Goal: Task Accomplishment & Management: Use online tool/utility

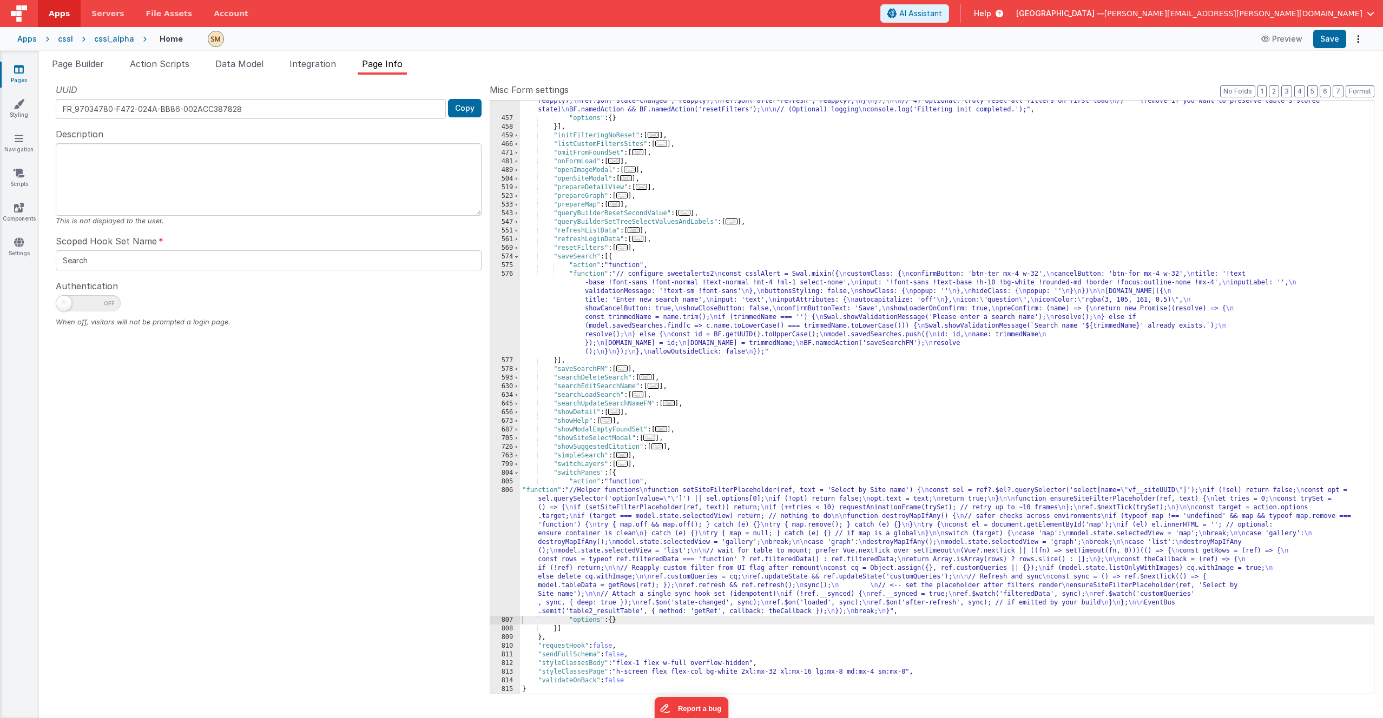
scroll to position [463, 0]
click at [18, 103] on icon at bounding box center [19, 103] width 11 height 11
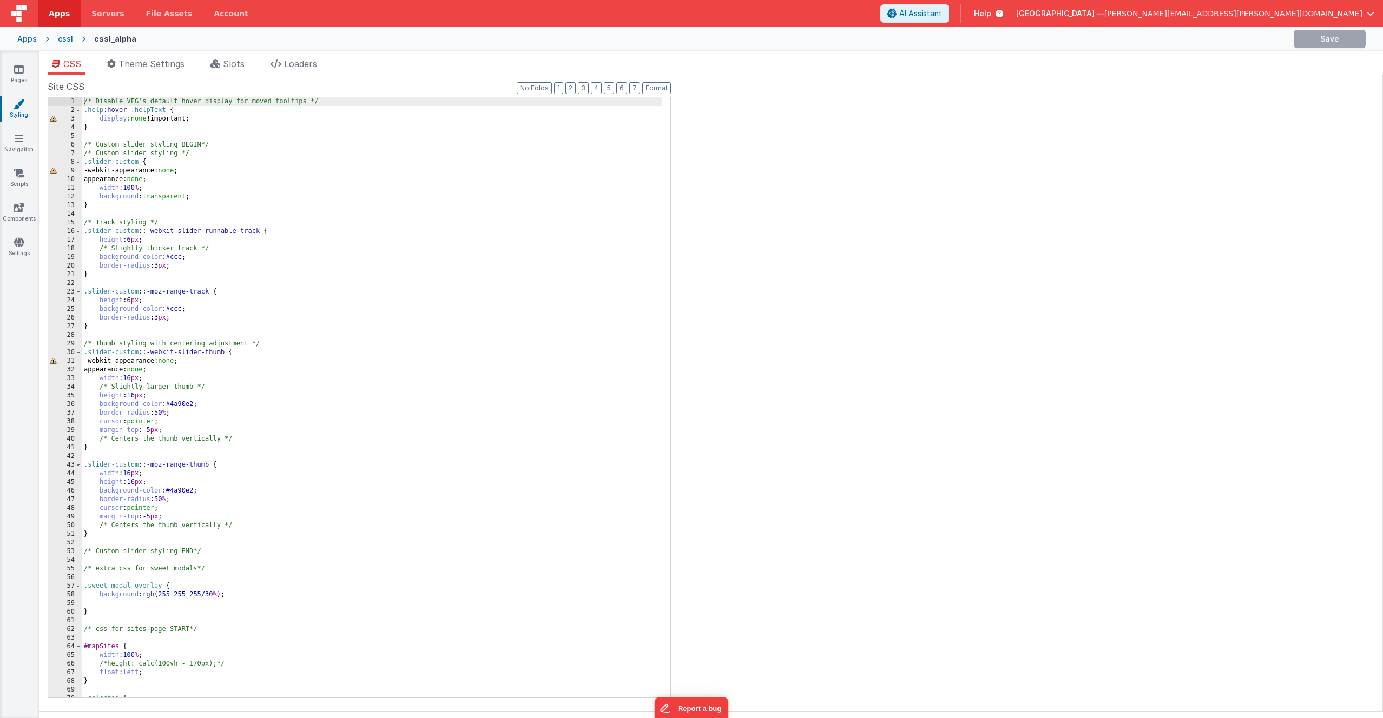
click at [257, 283] on div "/* Disable VFG's default hover display for moved tooltips */ .help :hover .help…" at bounding box center [372, 406] width 580 height 618
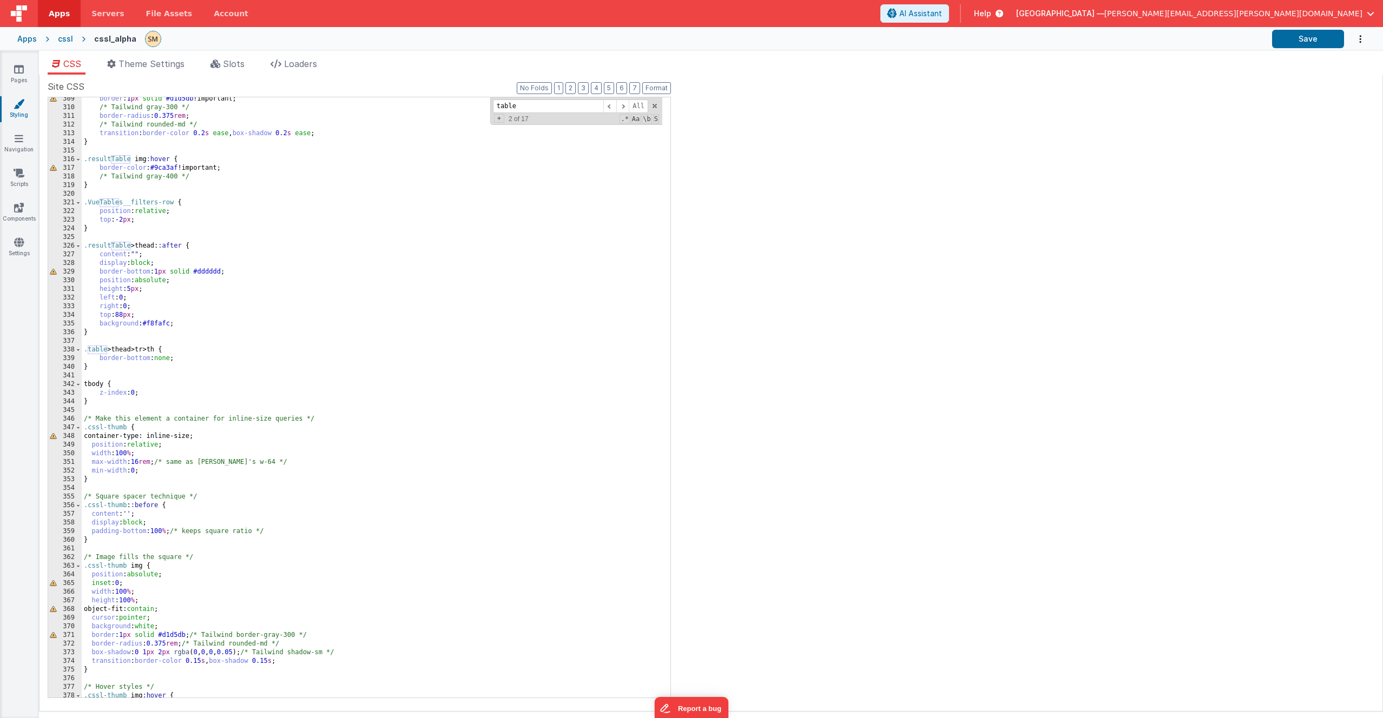
scroll to position [2963, 0]
type input "table"
click at [129, 367] on div "border : 1 px solid #d1d5db !important; /* Tailwind gray-300 */ border-radius :…" at bounding box center [372, 404] width 580 height 618
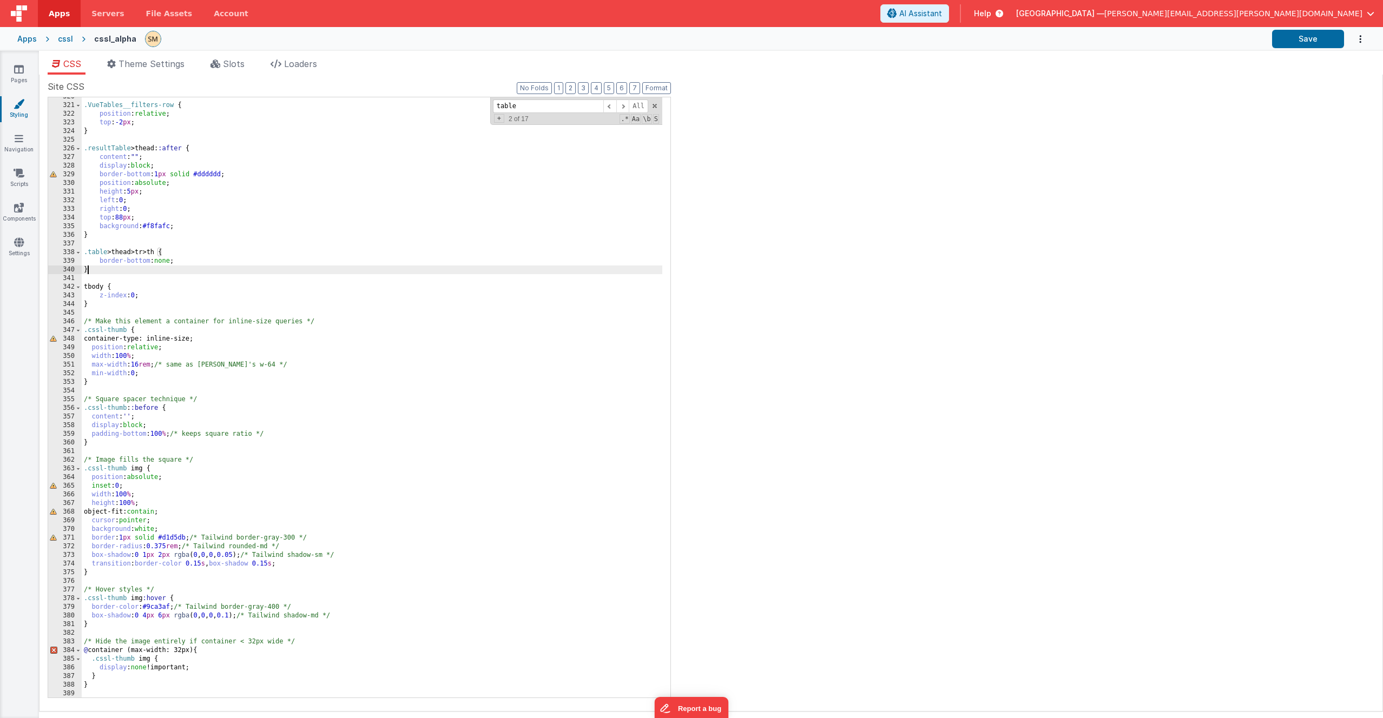
scroll to position [3125, 0]
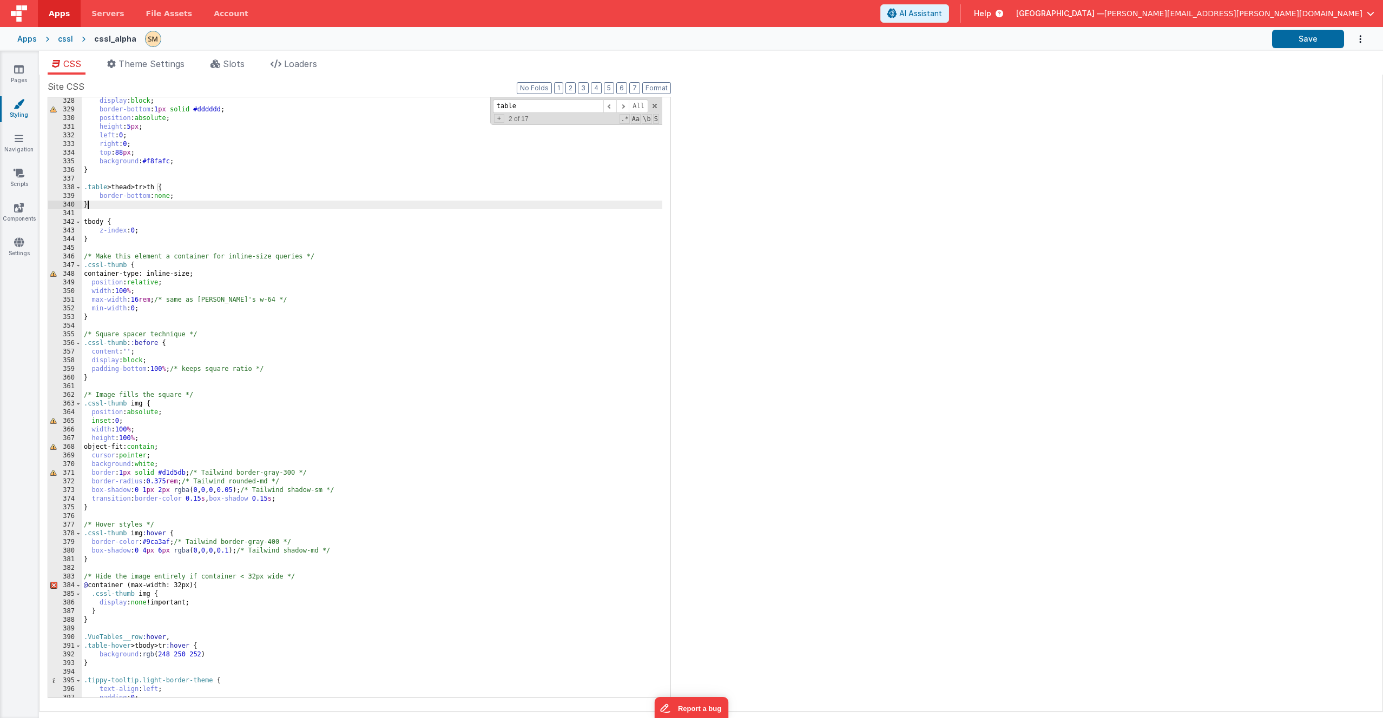
click at [129, 621] on div "display : block ; border-bottom : 1 px solid #dddddd ; position : absolute ; he…" at bounding box center [372, 406] width 580 height 618
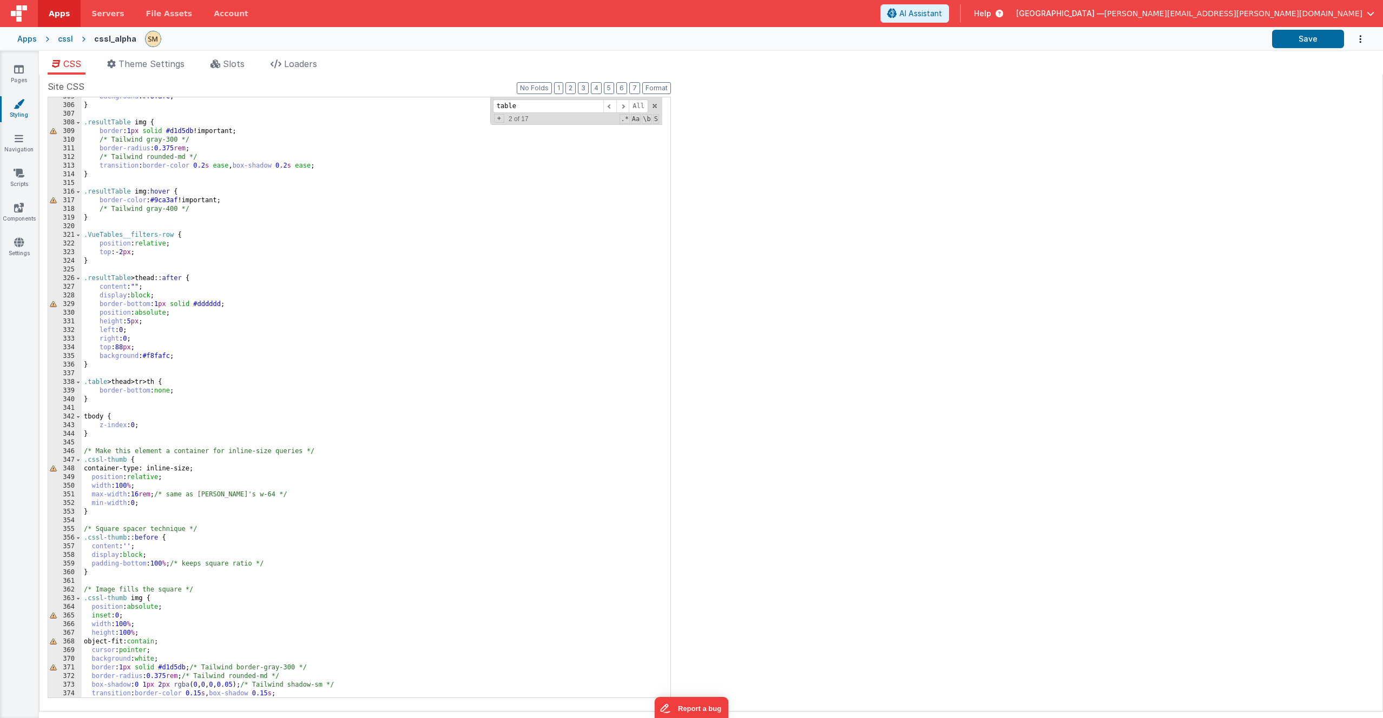
scroll to position [2930, 0]
click at [109, 263] on div "background : #f8fafc ; } .resultTable img { border : 1 px solid #d1d5db !import…" at bounding box center [372, 402] width 580 height 618
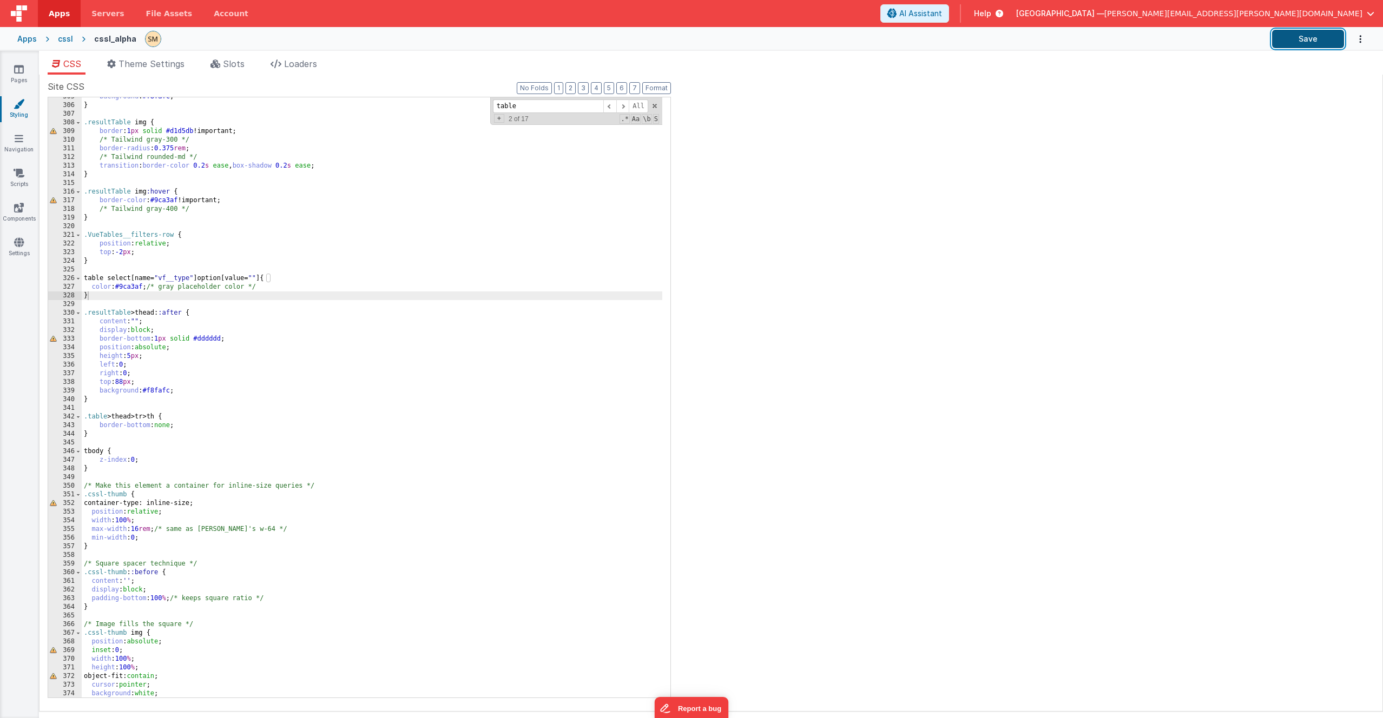
click at [1312, 44] on button "Save" at bounding box center [1308, 39] width 72 height 18
drag, startPoint x: 147, startPoint y: 288, endPoint x: 120, endPoint y: 287, distance: 27.6
click at [120, 287] on div "background : #f8fafc ; } .resultTable img { border : 1 px solid #d1d5db !import…" at bounding box center [372, 402] width 580 height 618
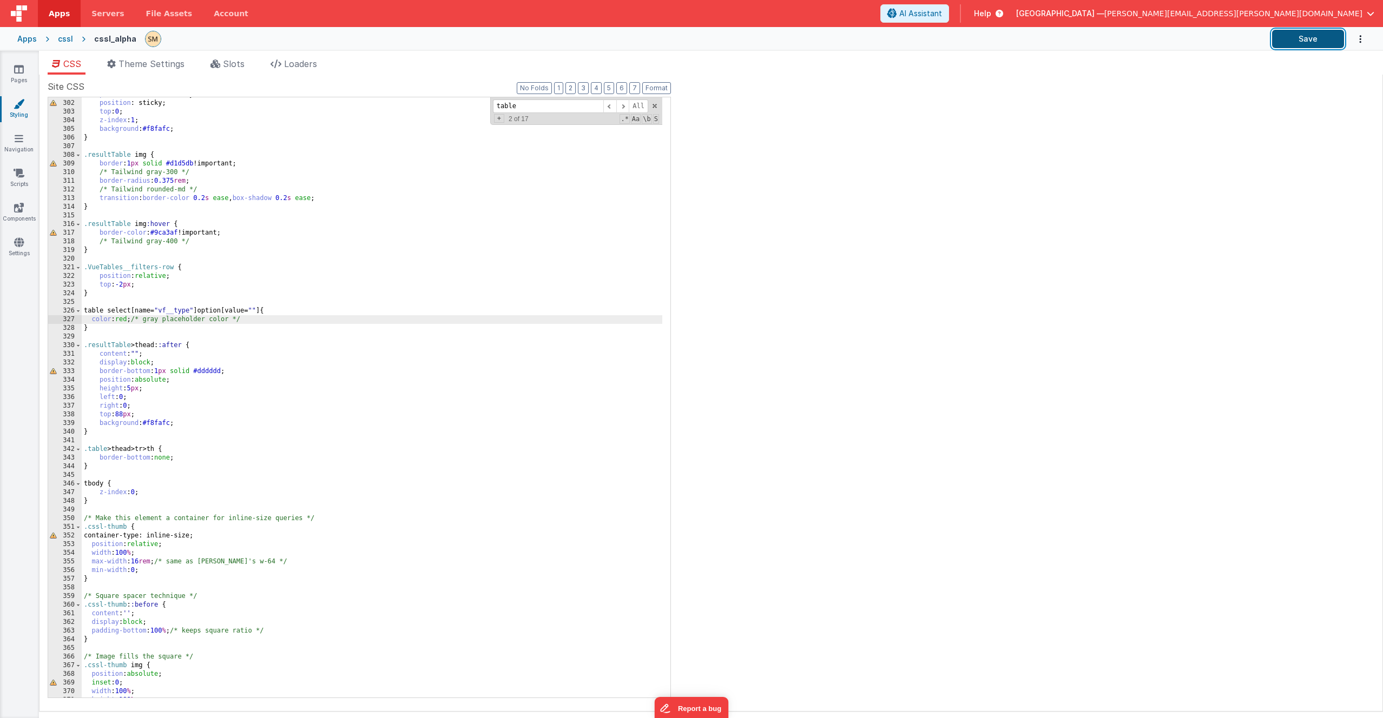
click at [1298, 39] on button "Save" at bounding box center [1308, 39] width 72 height 18
click at [128, 334] on div "position : -webkit-sticky; position : sticky; top : 0 ; z-index : 1 ; backgroun…" at bounding box center [372, 399] width 580 height 618
click at [124, 322] on div "position : -webkit-sticky; position : sticky; top : 0 ; z-index : 1 ; backgroun…" at bounding box center [372, 399] width 580 height 618
click at [115, 335] on div "position : -webkit-sticky; position : sticky; top : 0 ; z-index : 1 ; backgroun…" at bounding box center [372, 399] width 580 height 618
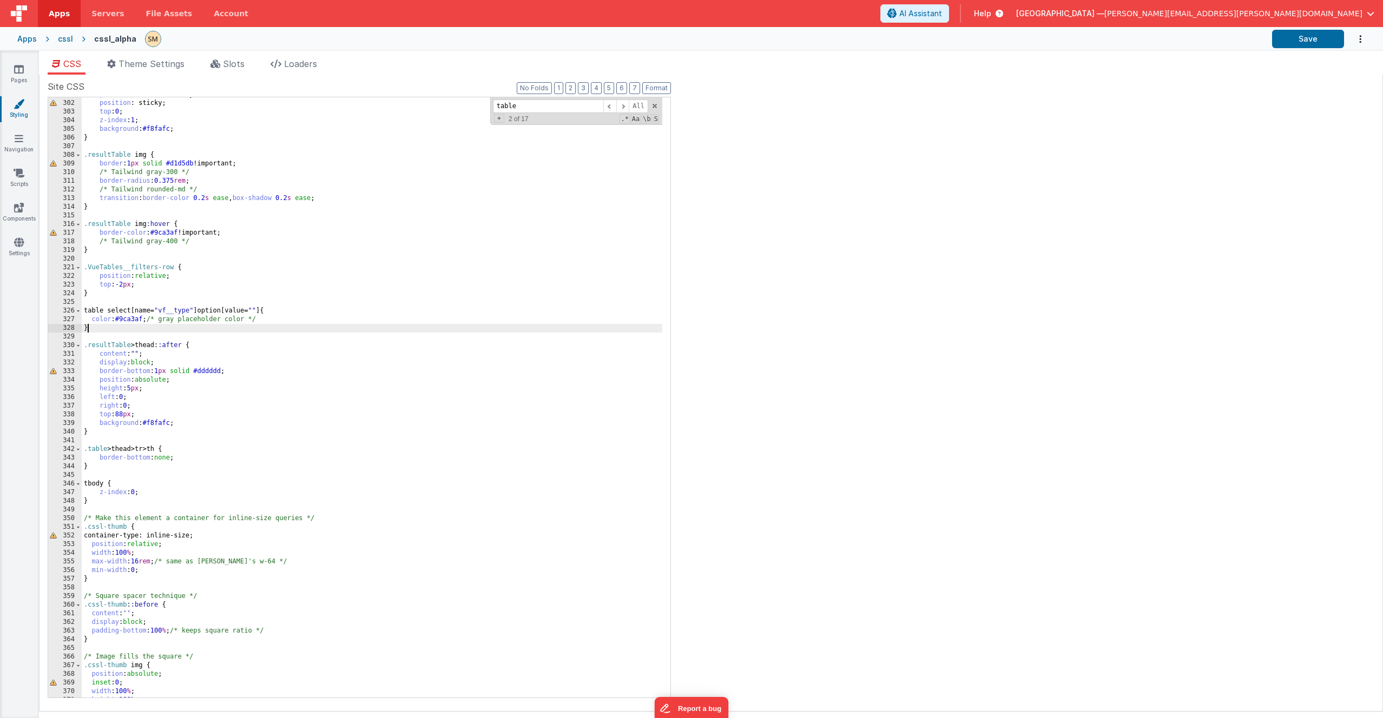
click at [113, 332] on div "position : -webkit-sticky; position : sticky; top : 0 ; z-index : 1 ; backgroun…" at bounding box center [372, 399] width 580 height 618
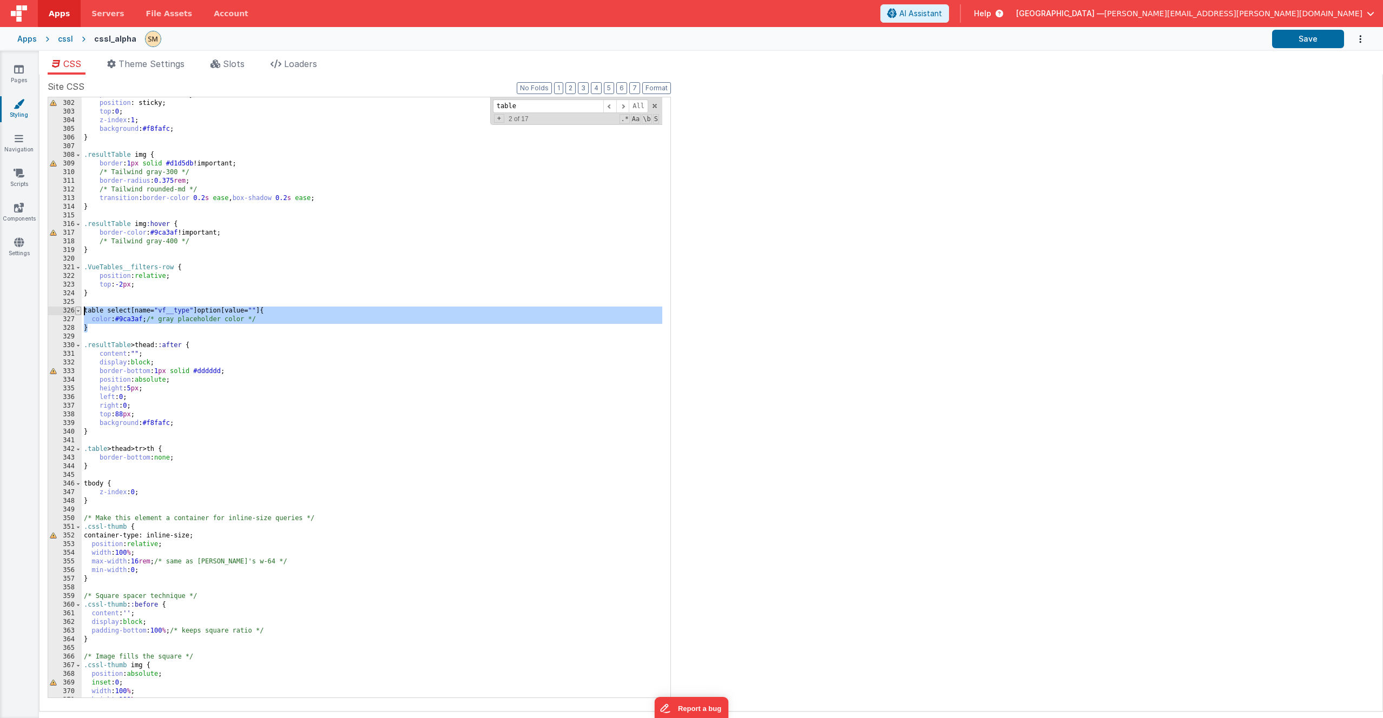
drag, startPoint x: 113, startPoint y: 330, endPoint x: 78, endPoint y: 307, distance: 41.0
click at [78, 307] on div "301 302 303 304 305 306 307 308 309 310 311 312 313 314 315 316 317 318 319 320…" at bounding box center [359, 398] width 623 height 602
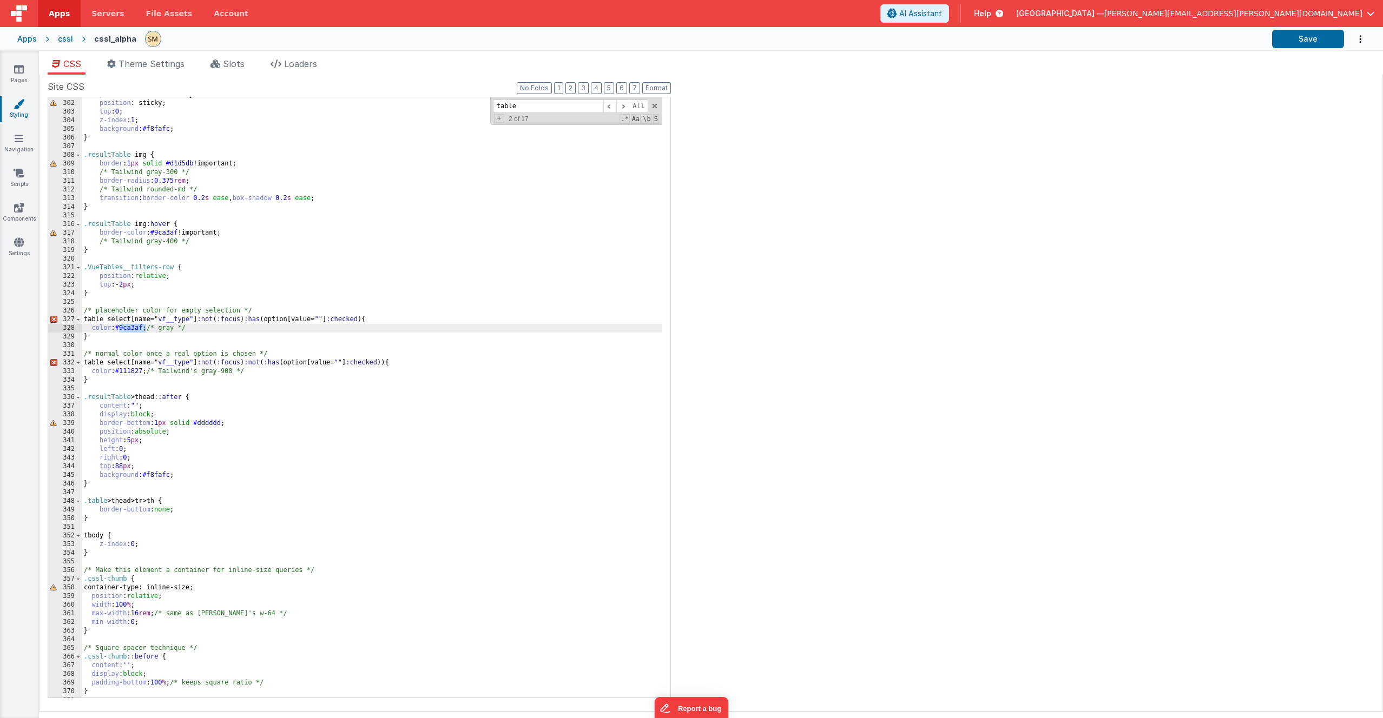
drag, startPoint x: 120, startPoint y: 328, endPoint x: 147, endPoint y: 328, distance: 27.0
click at [147, 328] on div "position : -webkit-sticky; position : sticky; top : 0 ; z-index : 1 ; backgroun…" at bounding box center [372, 399] width 580 height 618
drag, startPoint x: 118, startPoint y: 373, endPoint x: 146, endPoint y: 371, distance: 27.1
click at [146, 371] on div "position : -webkit-sticky; position : sticky; top : 0 ; z-index : 1 ; backgroun…" at bounding box center [372, 399] width 580 height 618
click at [698, 41] on div at bounding box center [704, 39] width 1118 height 18
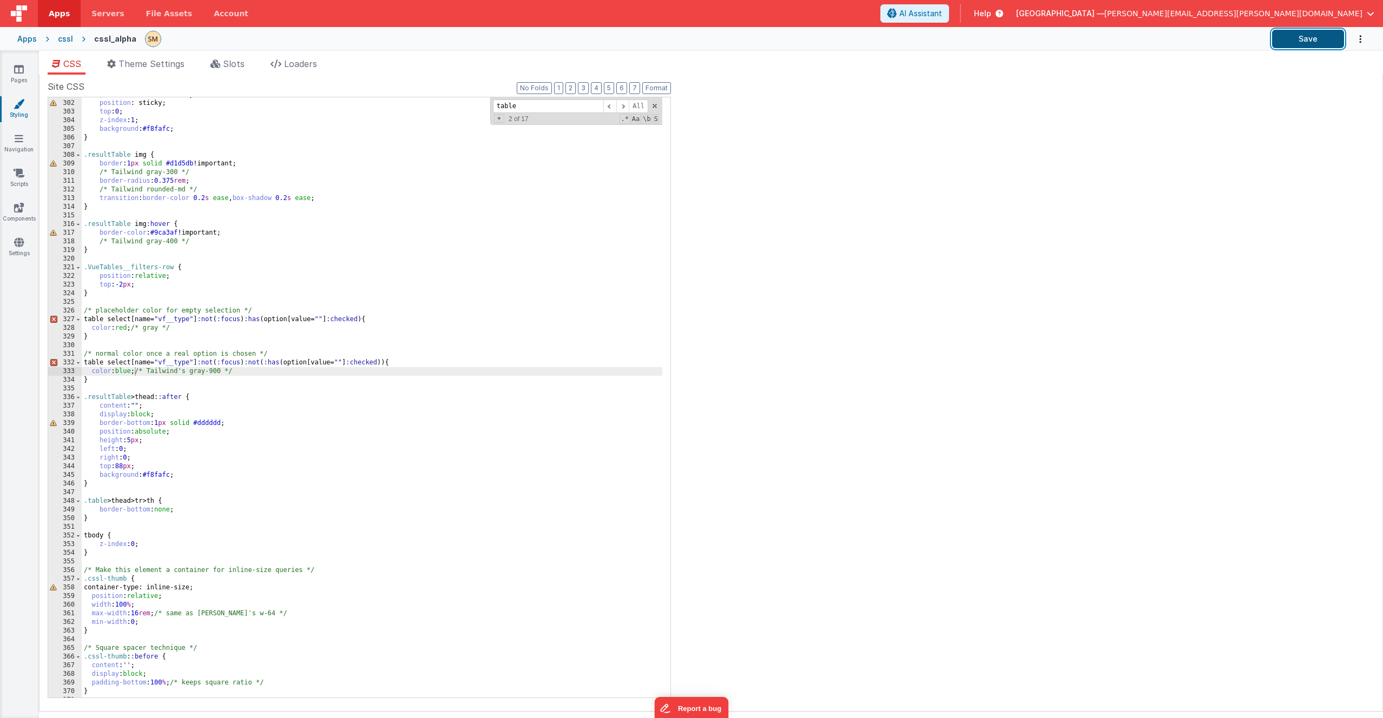
click at [1306, 36] on button "Save" at bounding box center [1308, 39] width 72 height 18
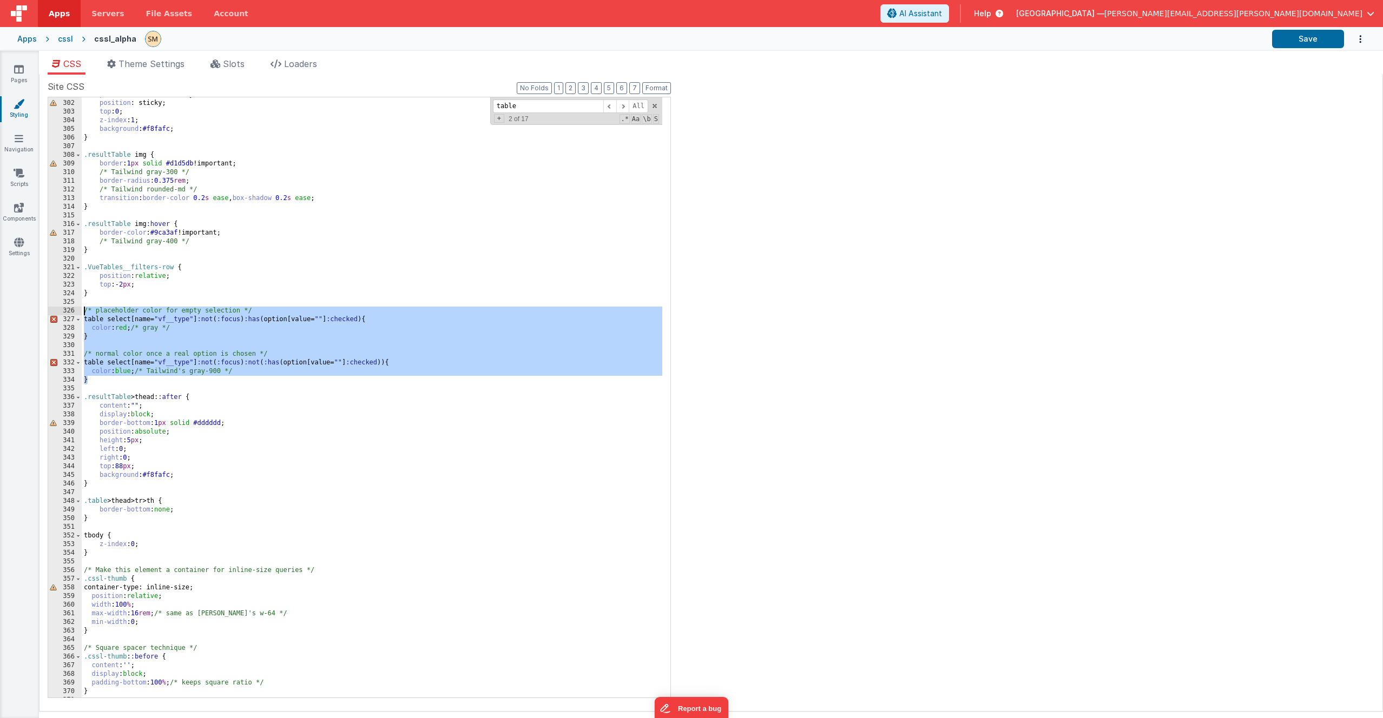
drag, startPoint x: 87, startPoint y: 382, endPoint x: 69, endPoint y: 308, distance: 76.4
click at [69, 308] on div "301 302 303 304 305 306 307 308 309 310 311 312 313 314 315 316 317 318 319 320…" at bounding box center [359, 398] width 623 height 602
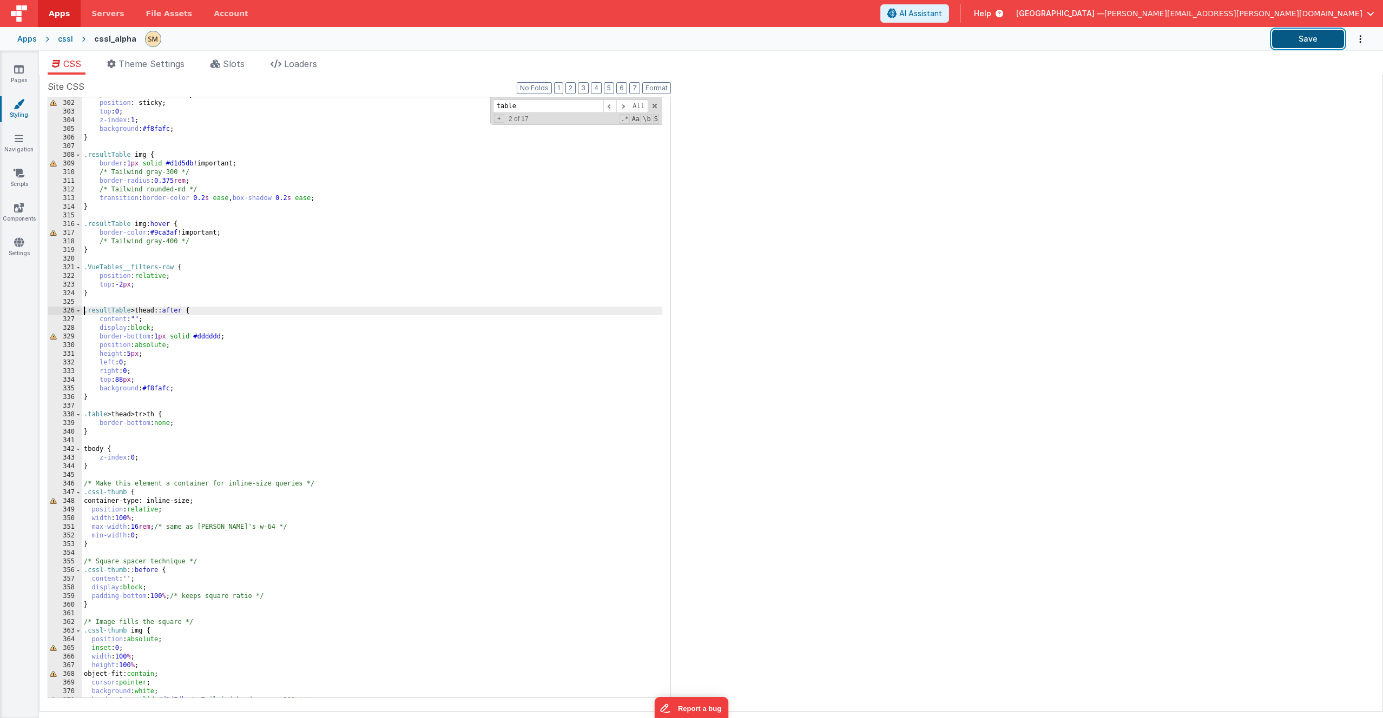
click at [1297, 39] on button "Save" at bounding box center [1308, 39] width 72 height 18
click at [21, 72] on icon at bounding box center [19, 69] width 10 height 11
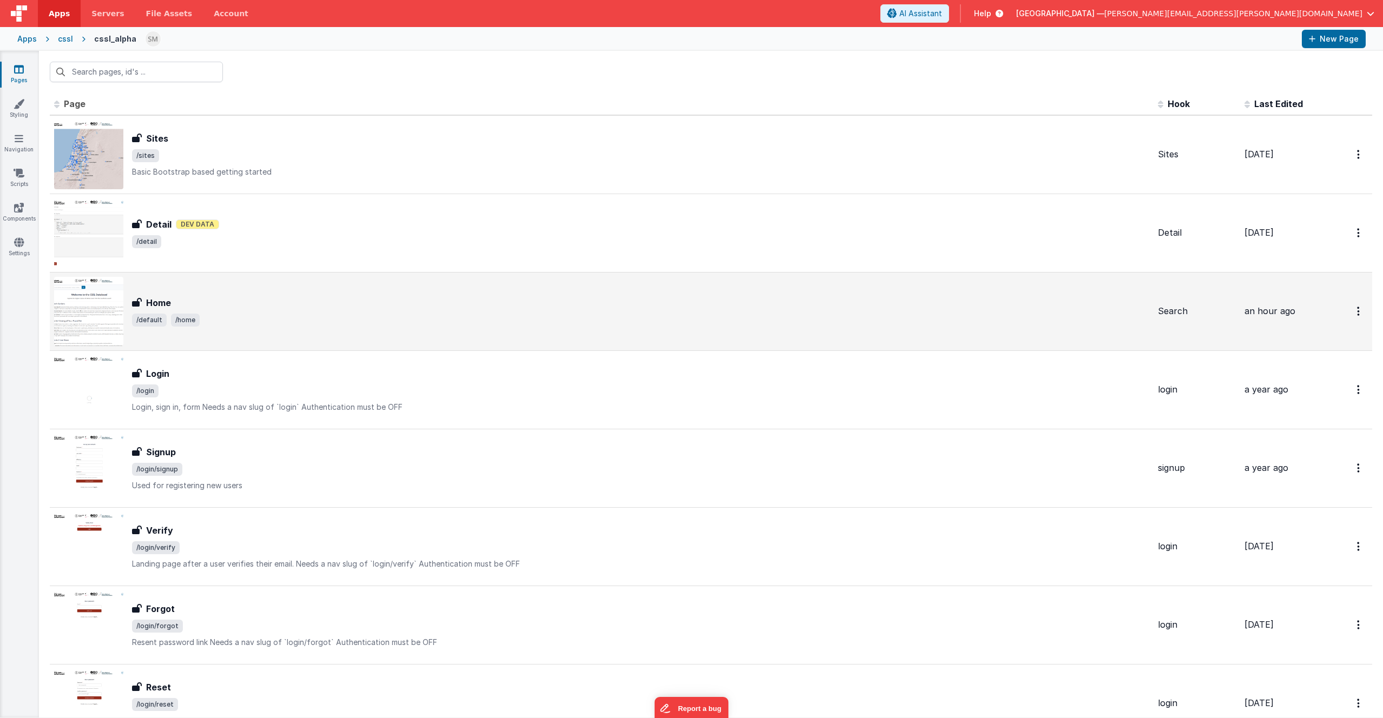
click at [208, 306] on div "Home" at bounding box center [640, 302] width 1017 height 13
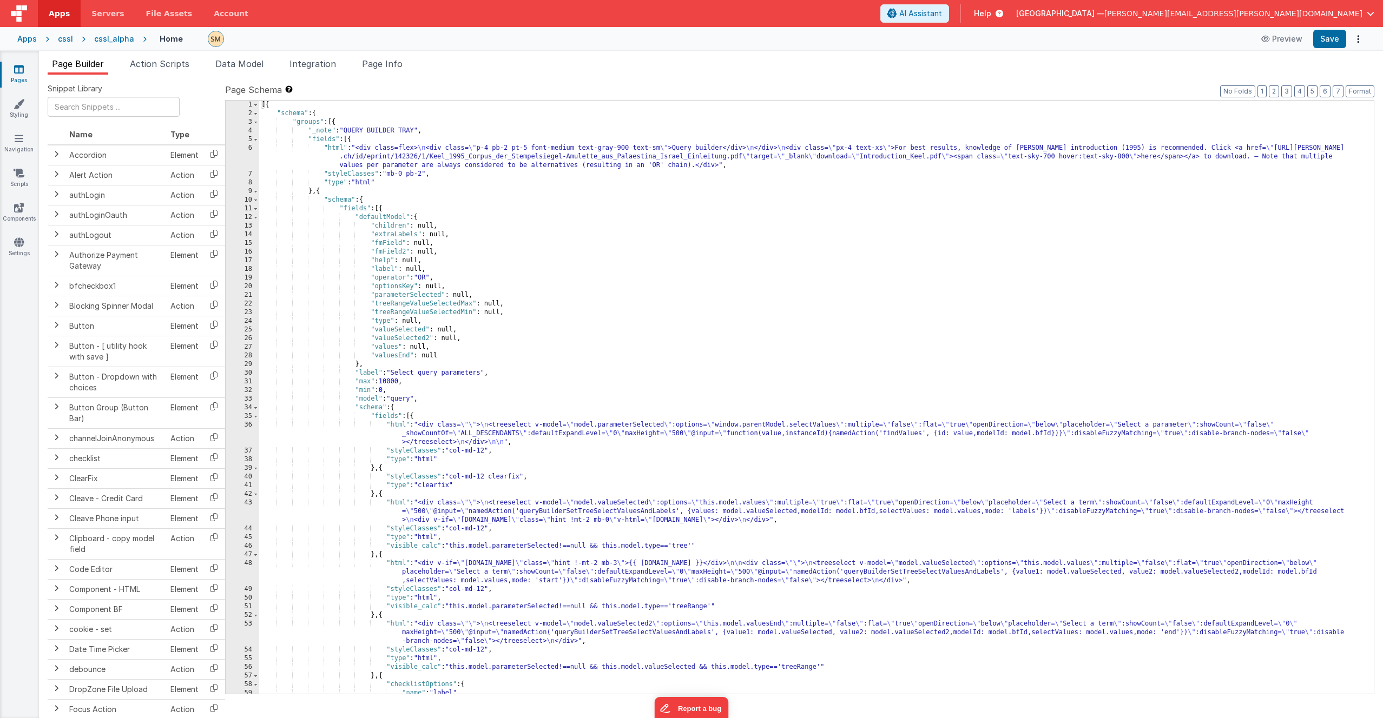
click at [415, 171] on div "[{ "schema" : { "groups" : [{ "_note" : "QUERY BUILDER TRAY" , "fields" : [{ "h…" at bounding box center [812, 406] width 1106 height 611
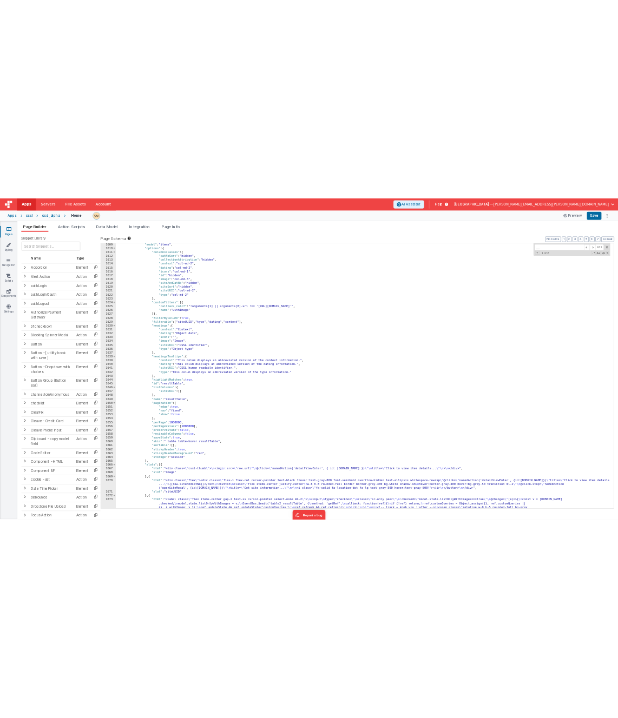
scroll to position [15054, 0]
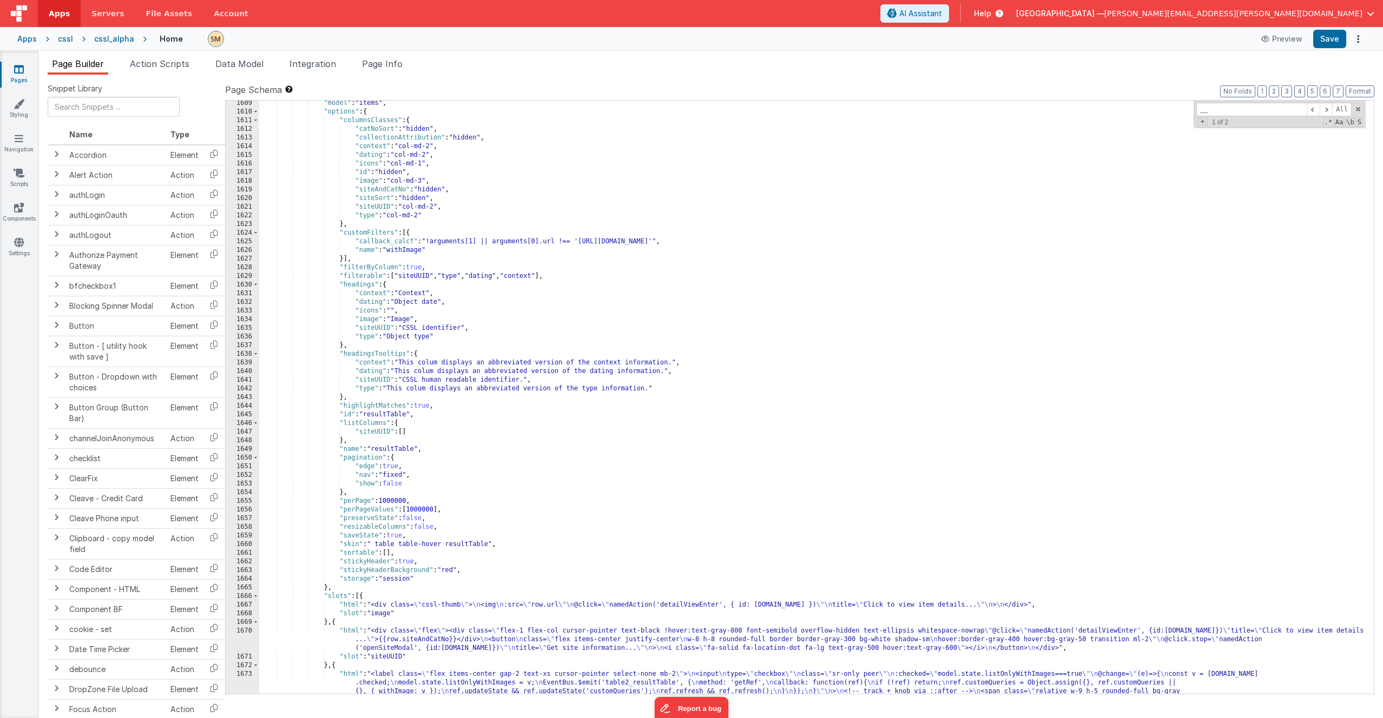
type input "__"
click at [370, 322] on div ""model" : "items" , "options" : { "columnsClasses" : { "catNoSort" : "hidden" ,…" at bounding box center [812, 421] width 1106 height 645
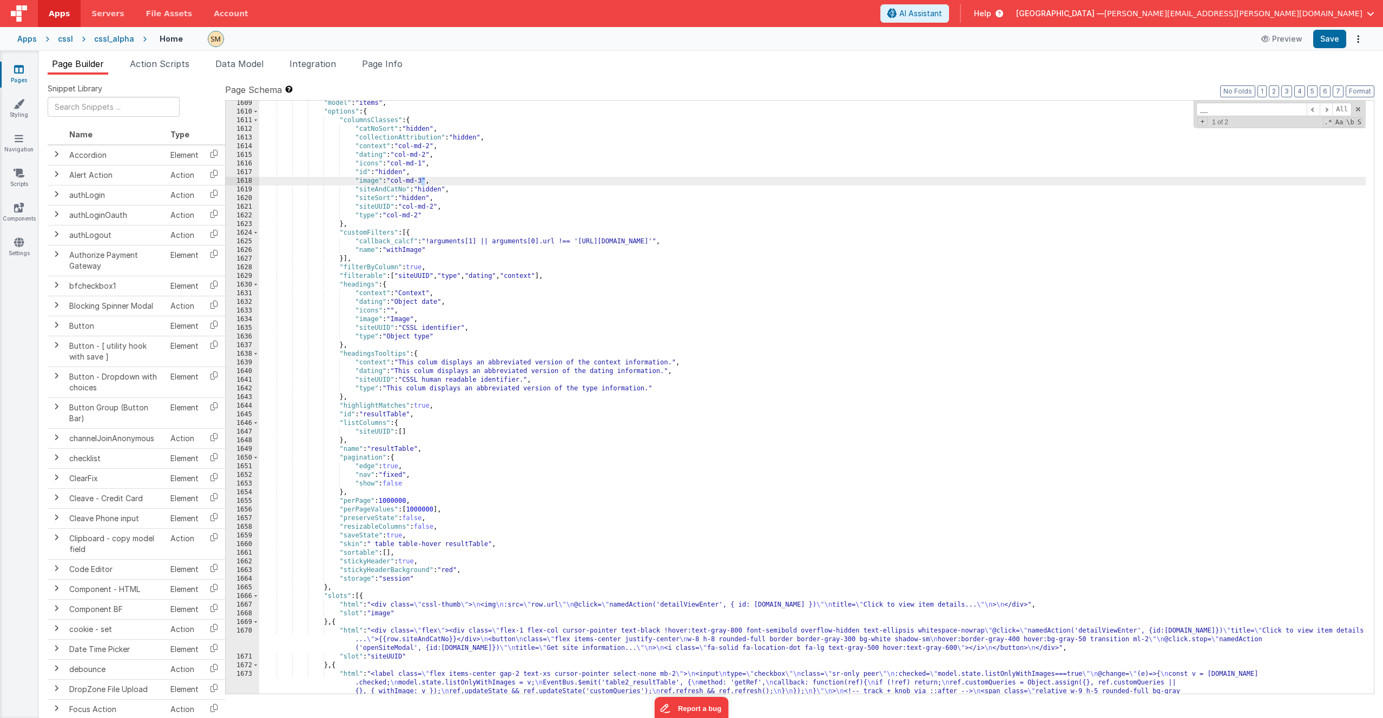
click at [422, 182] on div ""model" : "items" , "options" : { "columnsClasses" : { "catNoSort" : "hidden" ,…" at bounding box center [812, 421] width 1106 height 645
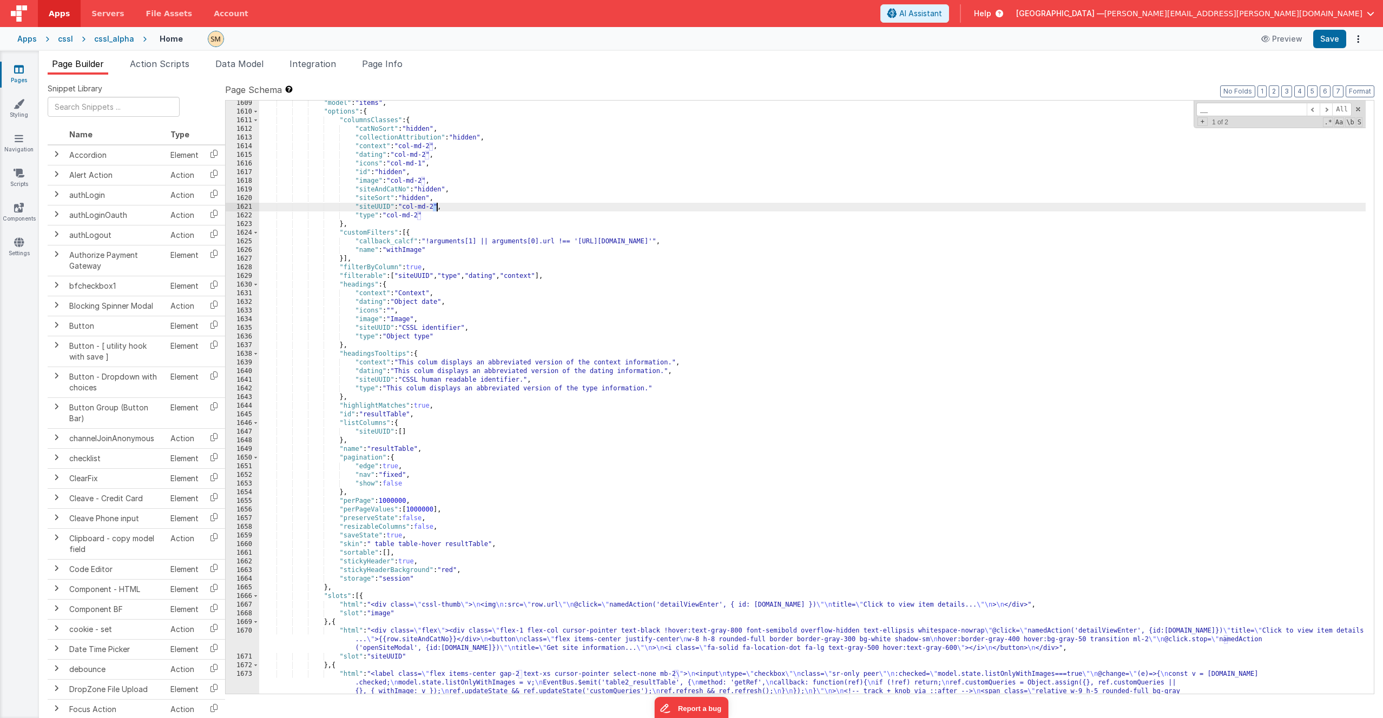
click at [436, 208] on div ""model" : "items" , "options" : { "columnsClasses" : { "catNoSort" : "hidden" ,…" at bounding box center [812, 421] width 1106 height 645
click at [1326, 45] on button "Save" at bounding box center [1329, 39] width 33 height 18
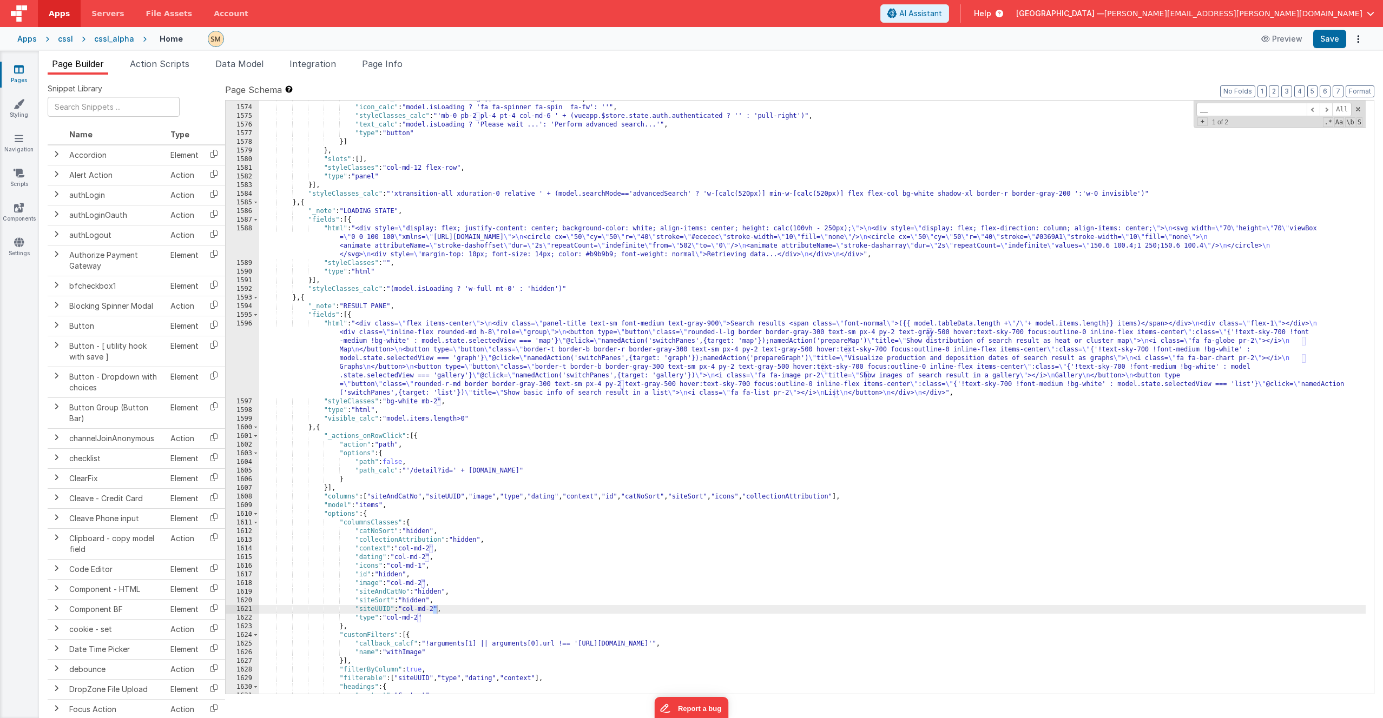
scroll to position [14976, 0]
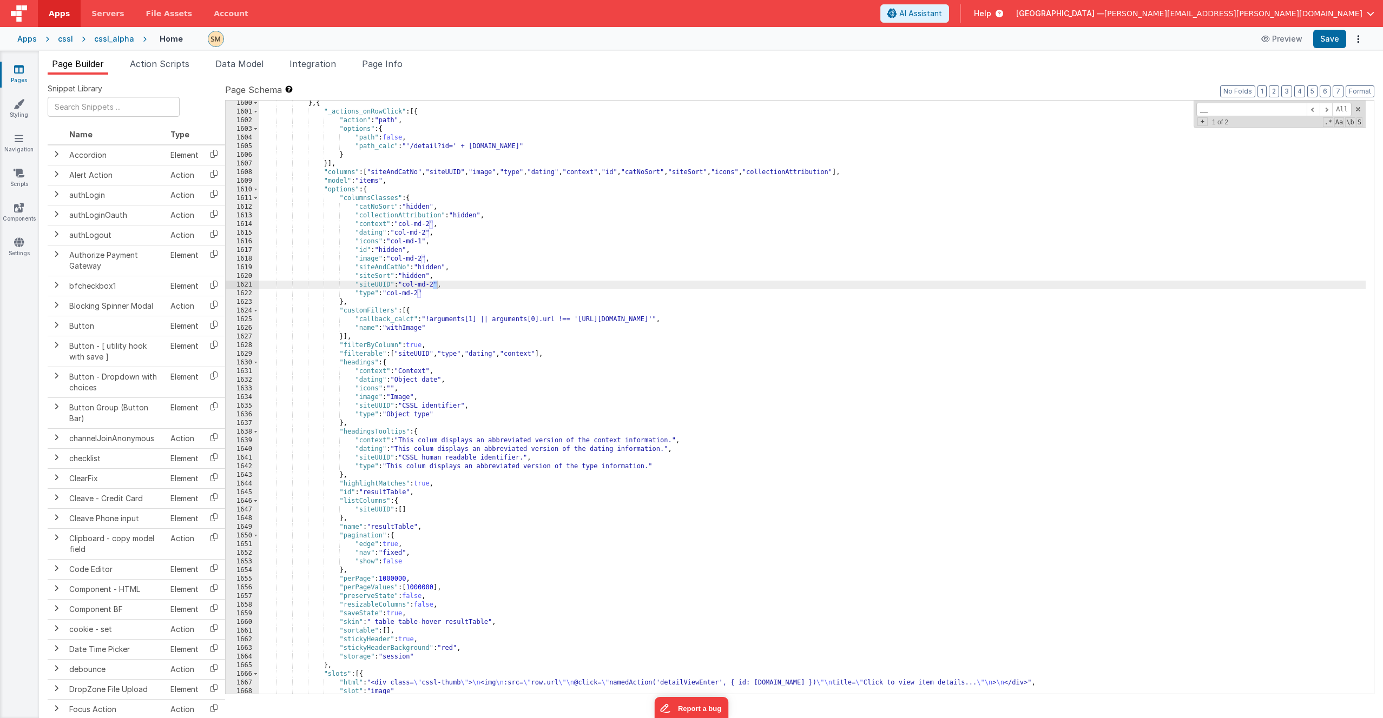
click at [435, 287] on div "} , { "_actions_onRowClick" : [{ "action" : "path" , "options" : { "path" : fal…" at bounding box center [812, 404] width 1106 height 611
click at [1217, 63] on ul "Page Builder Action Scripts Data Model Integration Page Info" at bounding box center [711, 65] width 1344 height 17
click at [345, 183] on div "} , { "_actions_onRowClick" : [{ "action" : "path" , "options" : { "path" : fal…" at bounding box center [812, 404] width 1106 height 611
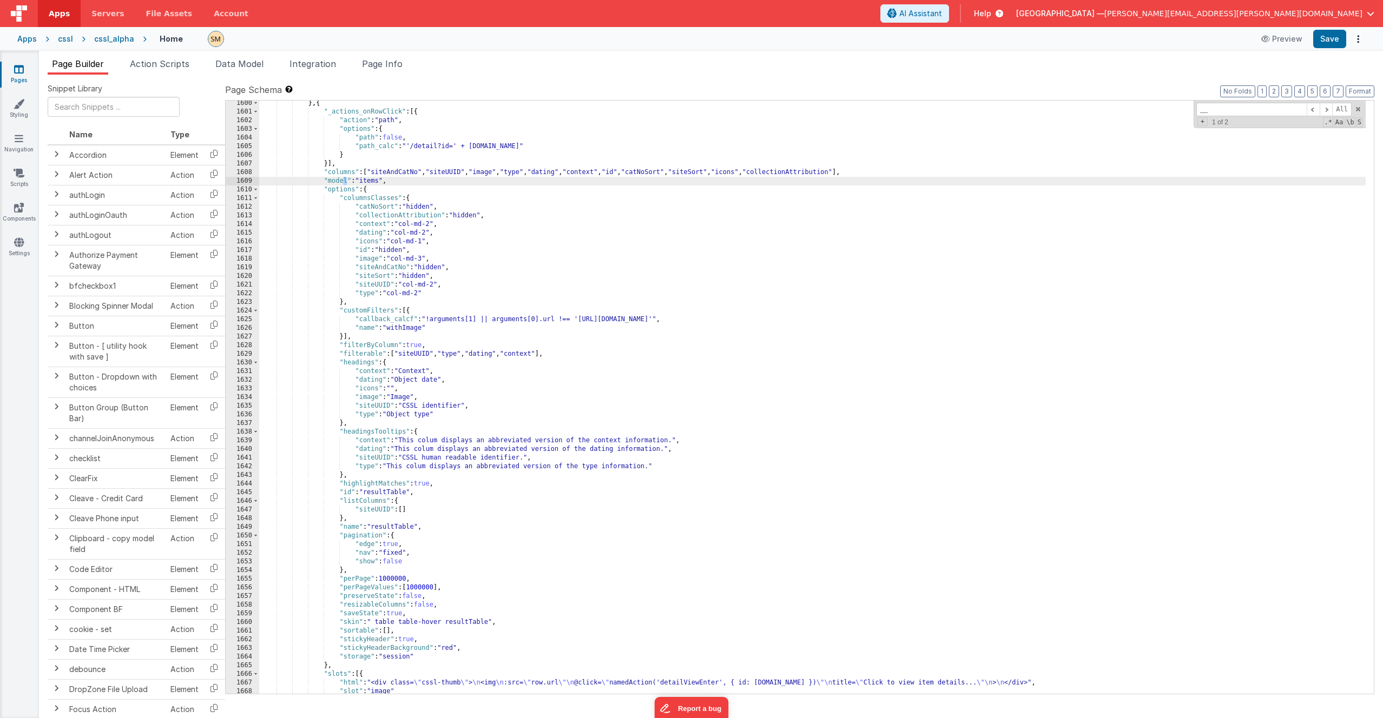
click at [428, 215] on div "} , { "_actions_onRowClick" : [{ "action" : "path" , "options" : { "path" : fal…" at bounding box center [812, 404] width 1106 height 611
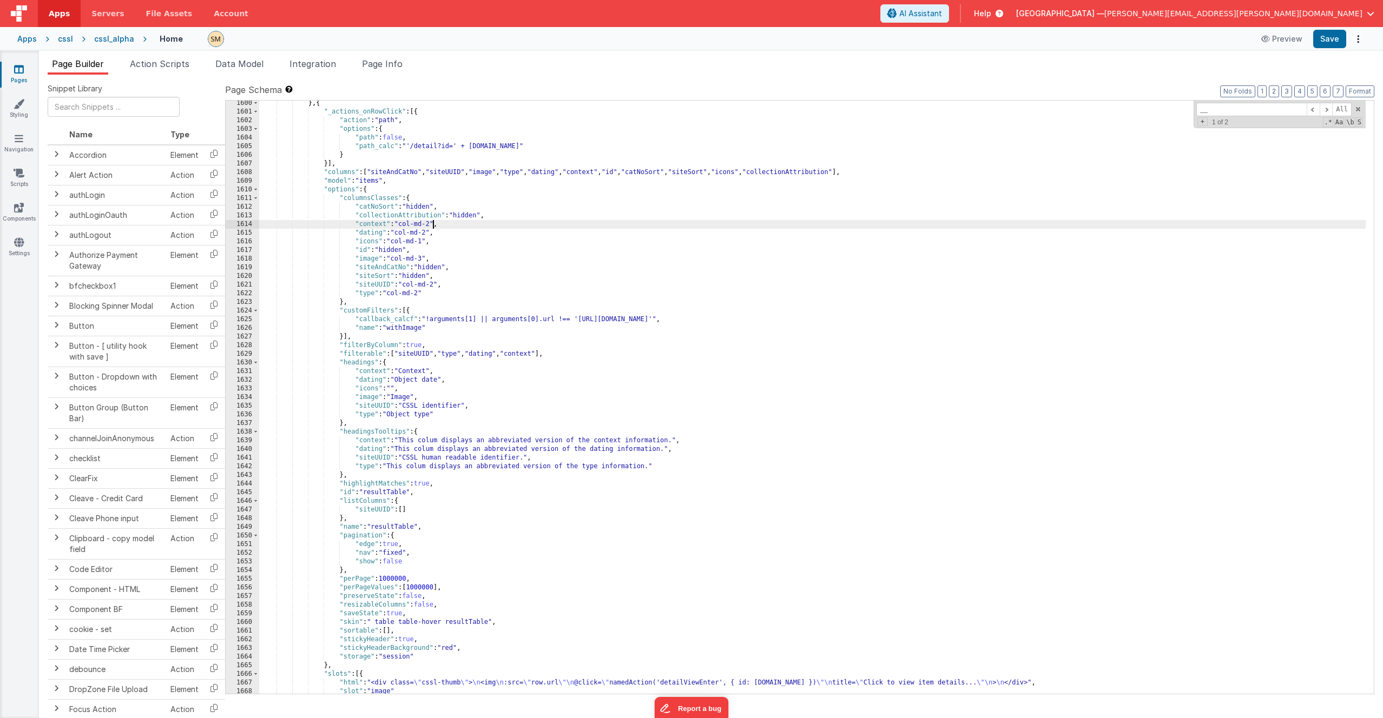
click at [431, 226] on div "} , { "_actions_onRowClick" : [{ "action" : "path" , "options" : { "path" : fal…" at bounding box center [812, 404] width 1106 height 611
click at [421, 261] on div "} , { "_actions_onRowClick" : [{ "action" : "path" , "options" : { "path" : fal…" at bounding box center [812, 404] width 1106 height 611
click at [434, 285] on div "} , { "_actions_onRowClick" : [{ "action" : "path" , "options" : { "path" : fal…" at bounding box center [812, 404] width 1106 height 611
click at [432, 285] on div "} , { "_actions_onRowClick" : [{ "action" : "path" , "options" : { "path" : fal…" at bounding box center [812, 404] width 1106 height 611
click at [433, 285] on div "} , { "_actions_onRowClick" : [{ "action" : "path" , "options" : { "path" : fal…" at bounding box center [812, 404] width 1106 height 611
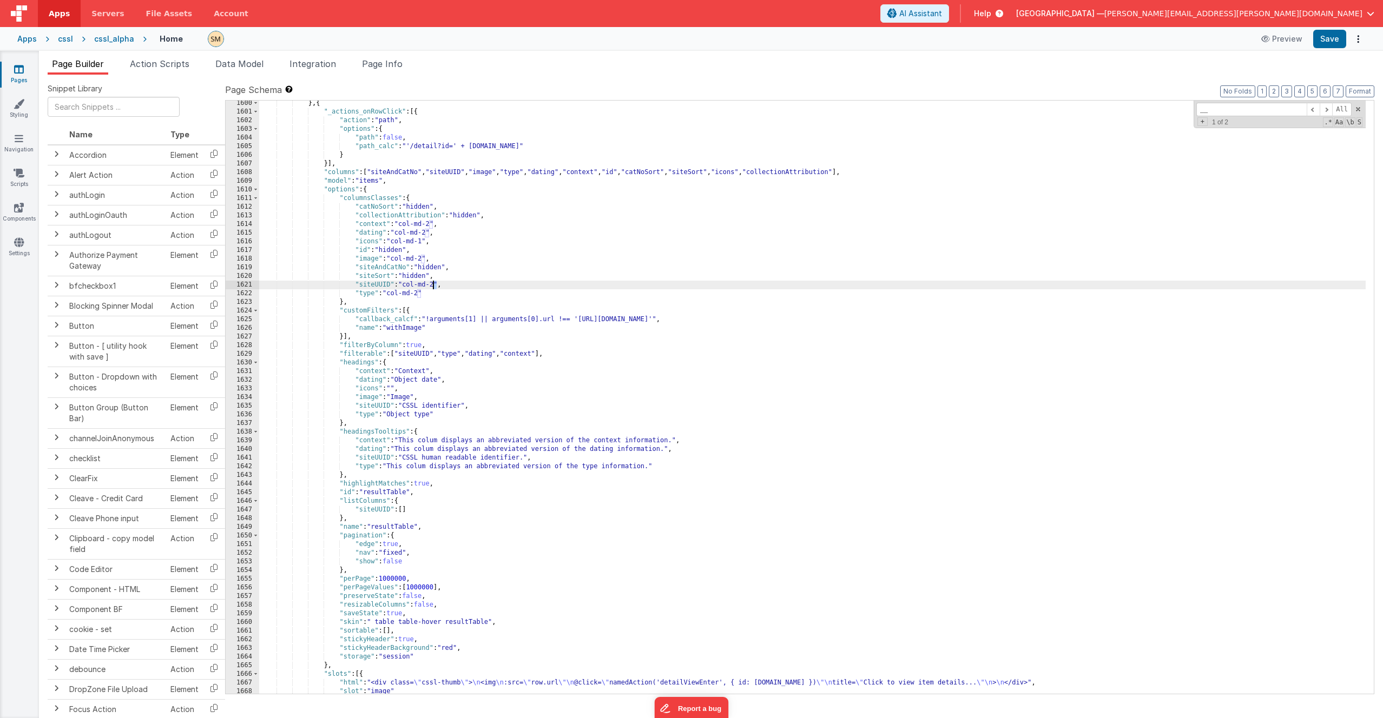
click at [434, 285] on div "} , { "_actions_onRowClick" : [{ "action" : "path" , "options" : { "path" : fal…" at bounding box center [812, 404] width 1106 height 611
click at [1326, 46] on button "Save" at bounding box center [1329, 39] width 33 height 18
